Goal: Task Accomplishment & Management: Use online tool/utility

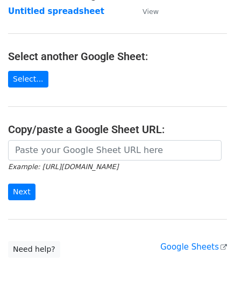
scroll to position [141, 0]
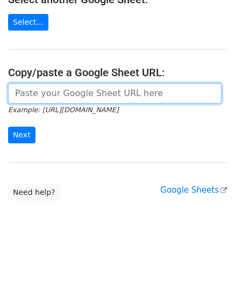
drag, startPoint x: 51, startPoint y: 93, endPoint x: 70, endPoint y: 86, distance: 20.1
click at [51, 93] on input "url" at bounding box center [114, 93] width 213 height 20
paste input "[URL][DOMAIN_NAME]"
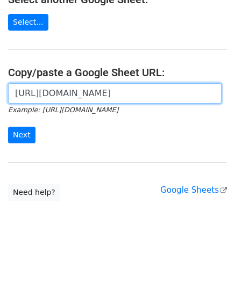
scroll to position [0, 239]
type input "[URL][DOMAIN_NAME]"
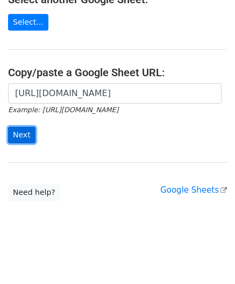
click at [22, 132] on input "Next" at bounding box center [21, 135] width 27 height 17
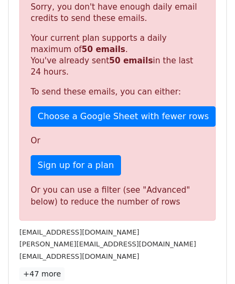
scroll to position [363, 0]
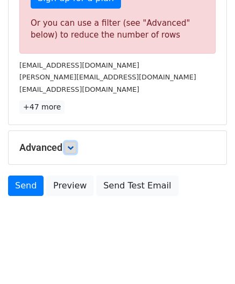
click at [75, 148] on link at bounding box center [71, 148] width 12 height 12
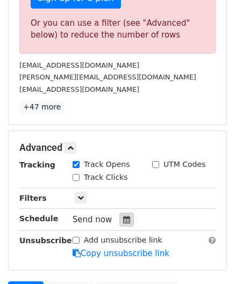
click at [123, 217] on icon at bounding box center [126, 220] width 7 height 8
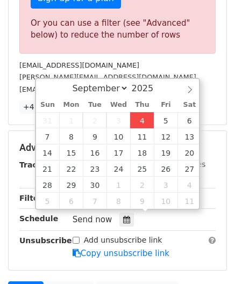
type input "2025-09-04 12:00"
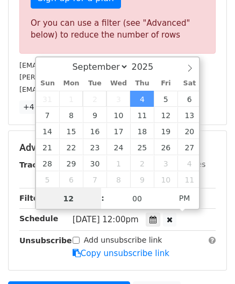
scroll to position [0, 0]
paste input "8"
type input "8"
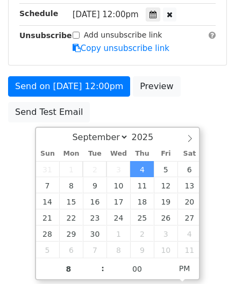
type input "2025-09-04 20:00"
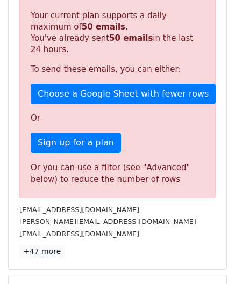
scroll to position [493, 0]
